Goal: Use online tool/utility: Use online tool/utility

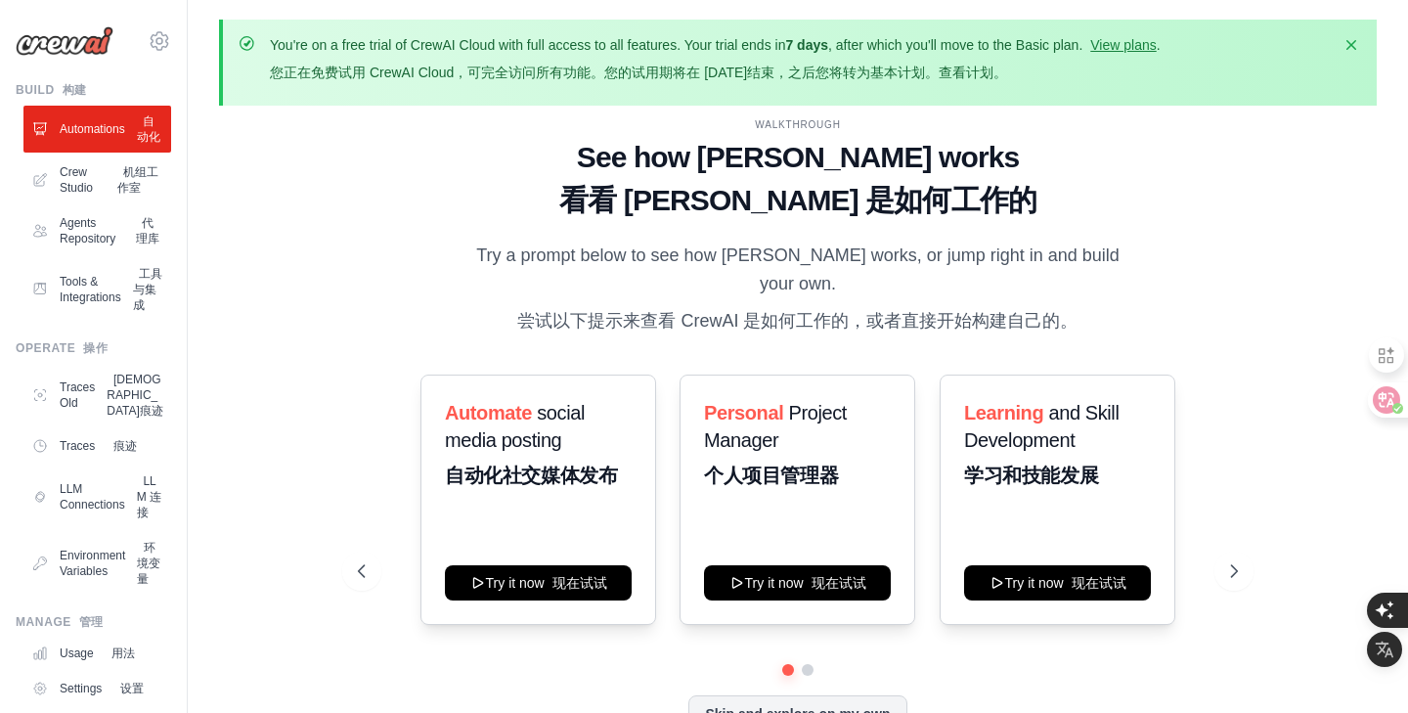
scroll to position [102, 0]
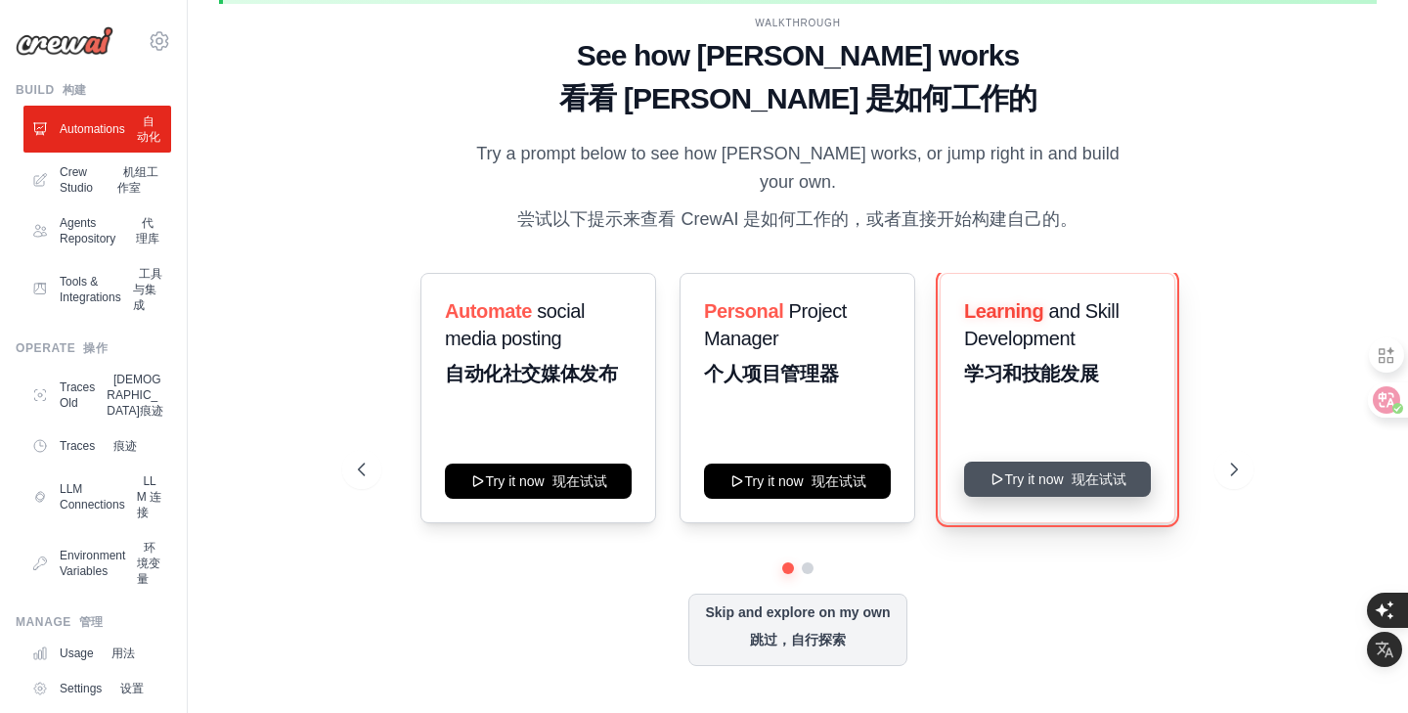
click at [1000, 474] on button "Try it now 现在试试" at bounding box center [1057, 478] width 187 height 35
